Goal: Information Seeking & Learning: Learn about a topic

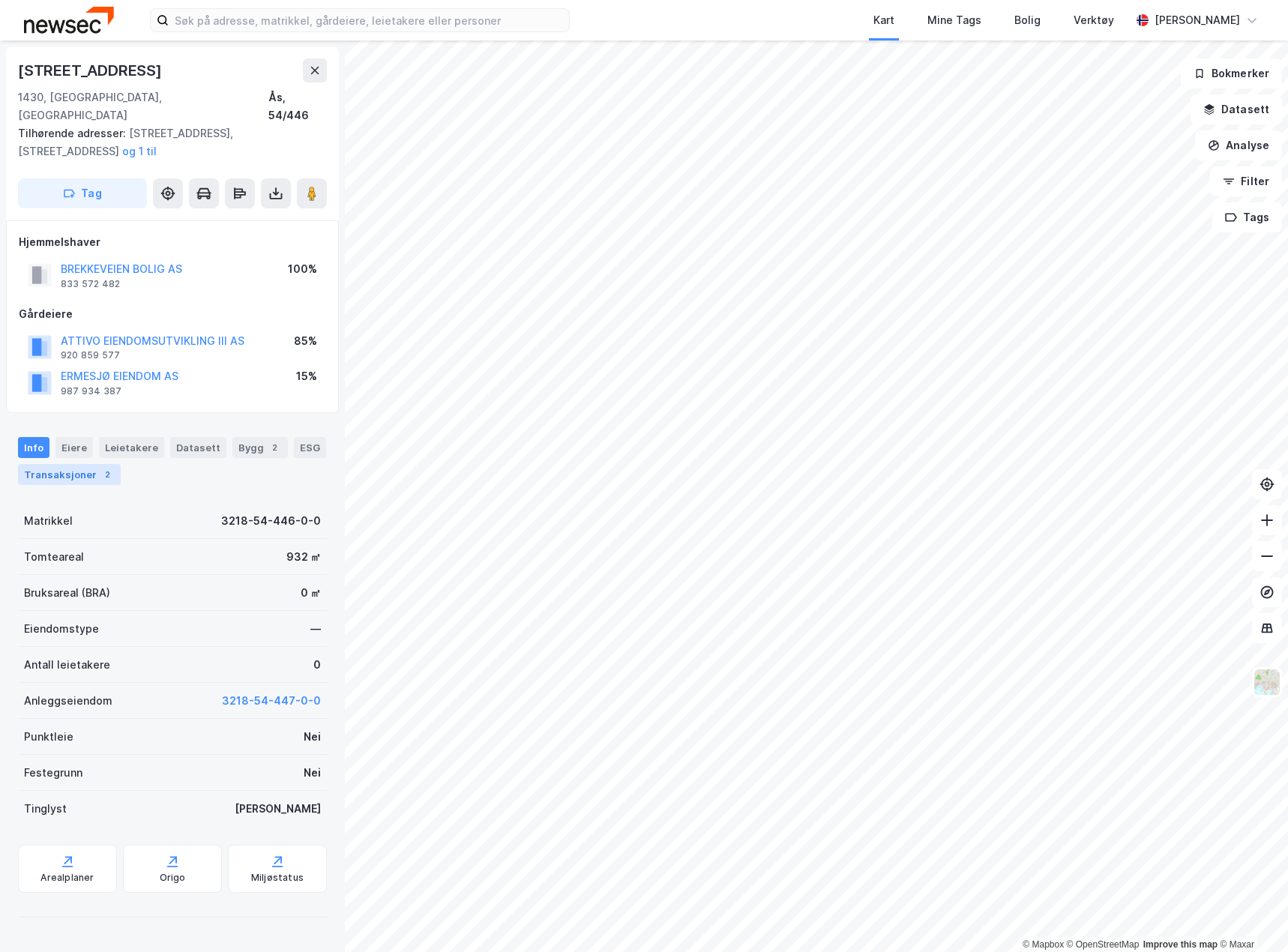
click at [85, 464] on div "Transaksjoner 2" at bounding box center [69, 474] width 103 height 21
